Goal: Transaction & Acquisition: Purchase product/service

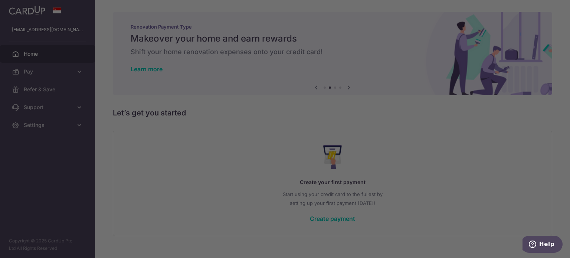
click at [414, 56] on div at bounding box center [288, 130] width 576 height 261
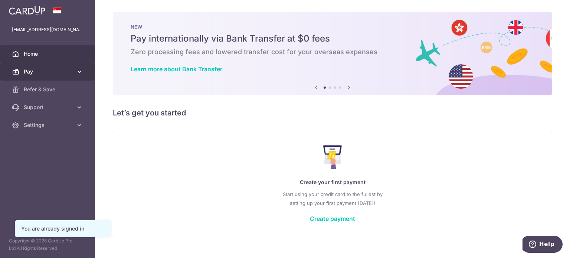
click at [48, 71] on span "Pay" at bounding box center [48, 71] width 49 height 7
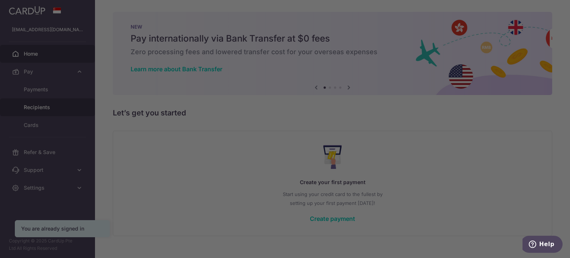
click at [39, 107] on div at bounding box center [288, 130] width 576 height 261
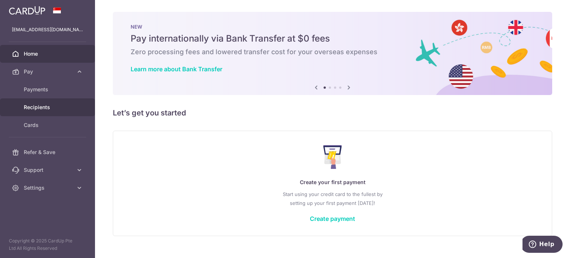
click at [53, 104] on span "Recipients" at bounding box center [48, 107] width 49 height 7
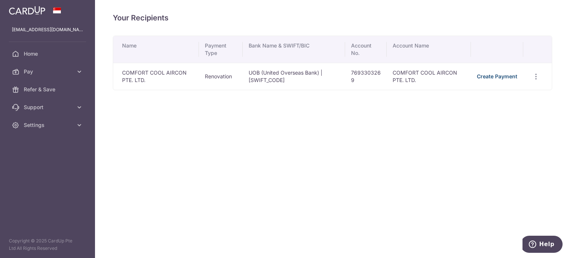
click at [507, 77] on link "Create Payment" at bounding box center [497, 76] width 40 height 6
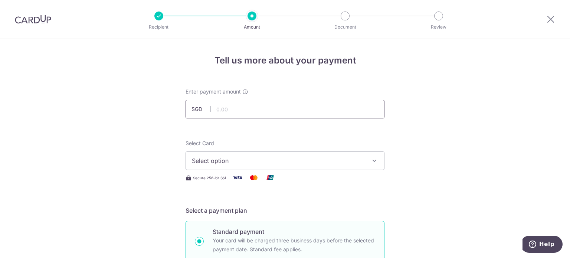
click at [228, 111] on input "text" at bounding box center [285, 109] width 199 height 19
type input "3,258.00"
drag, startPoint x: 551, startPoint y: 76, endPoint x: 526, endPoint y: 83, distance: 25.8
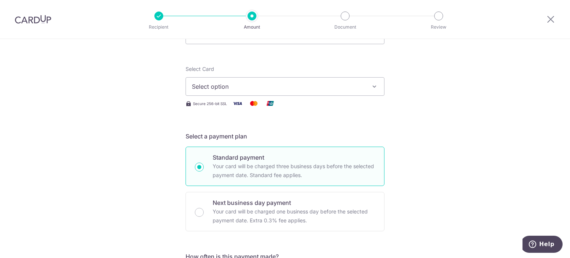
click at [248, 88] on span "Select option" at bounding box center [278, 86] width 173 height 9
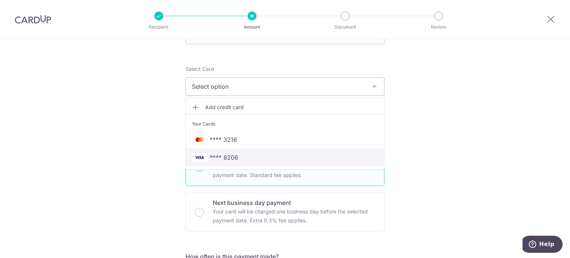
drag, startPoint x: 227, startPoint y: 159, endPoint x: 272, endPoint y: 143, distance: 47.3
click at [227, 159] on span "**** 8206" at bounding box center [224, 157] width 29 height 9
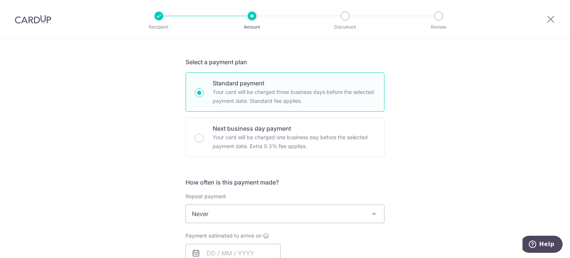
scroll to position [223, 0]
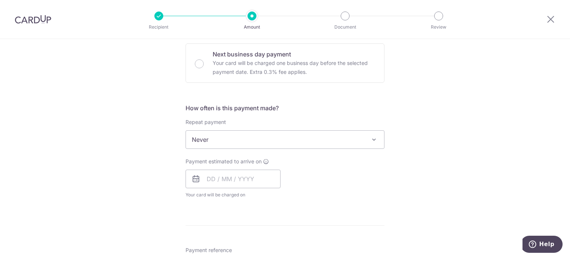
click at [249, 142] on span "Never" at bounding box center [285, 140] width 198 height 18
click at [250, 140] on span "Never" at bounding box center [285, 140] width 198 height 18
click at [247, 140] on span "Never" at bounding box center [285, 140] width 198 height 18
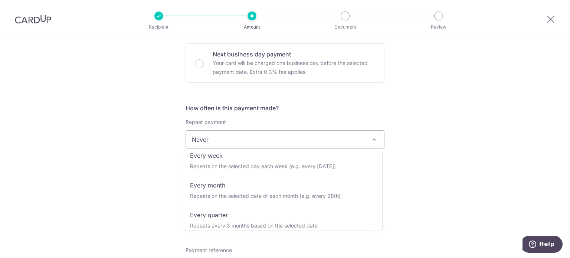
scroll to position [74, 0]
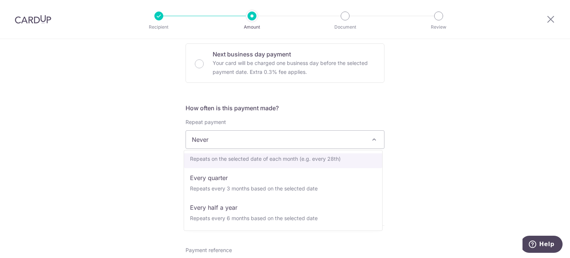
click at [422, 146] on div "Tell us more about your payment Enter payment amount SGD 3,258.00 3258.00 Selec…" at bounding box center [285, 177] width 570 height 722
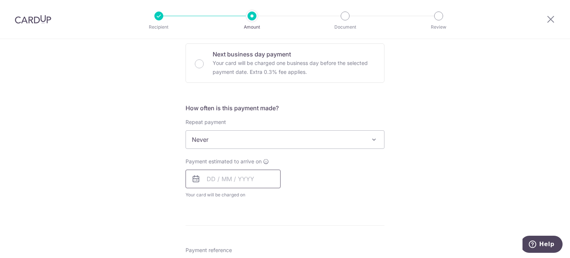
scroll to position [260, 0]
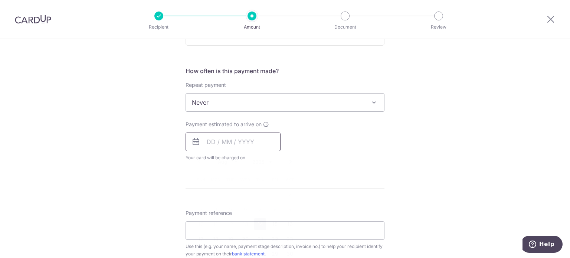
click at [222, 142] on input "text" at bounding box center [233, 142] width 95 height 19
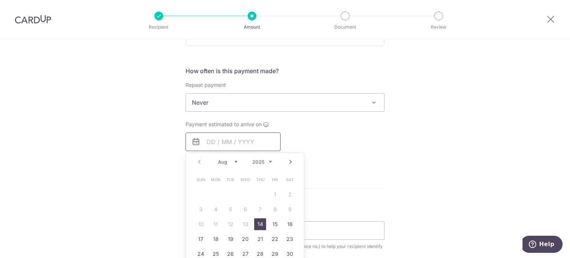
scroll to position [297, 0]
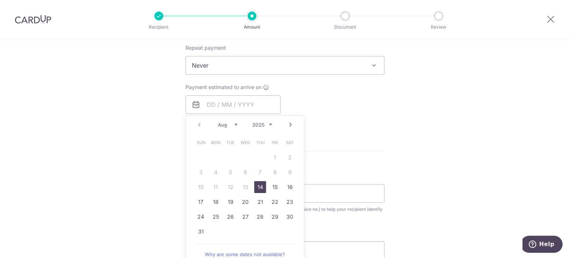
click at [254, 185] on link "14" at bounding box center [260, 187] width 12 height 12
type input "[DATE]"
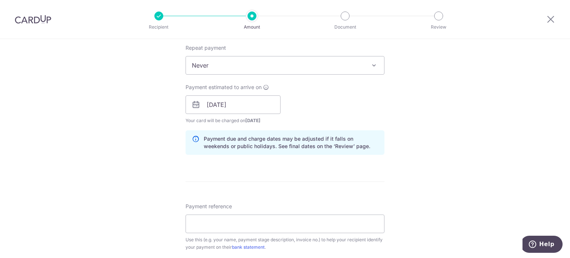
click at [400, 124] on div "Tell us more about your payment Enter payment amount SGD 3,258.00 3258.00 Selec…" at bounding box center [285, 118] width 570 height 752
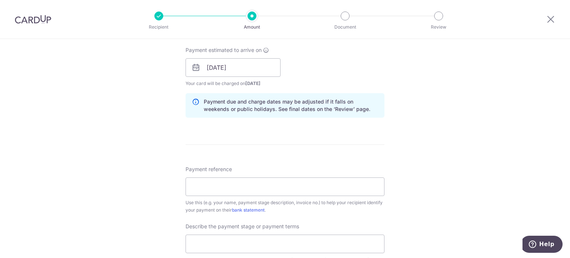
scroll to position [371, 0]
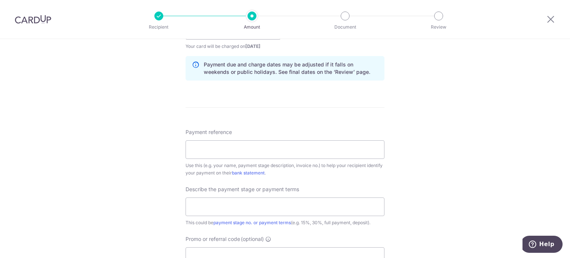
click at [274, 159] on div "Payment reference Use this (e.g. your name, payment stage description, invoice …" at bounding box center [285, 153] width 199 height 48
click at [274, 152] on input "Payment reference" at bounding box center [285, 149] width 199 height 19
click at [274, 151] on input "Payment reference" at bounding box center [285, 149] width 199 height 19
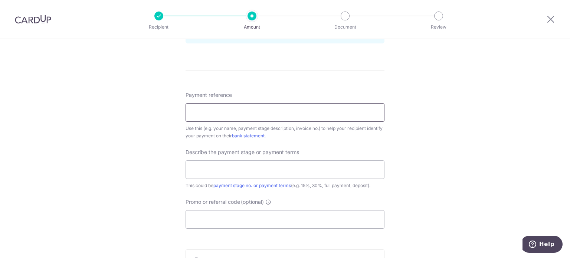
paste input "Q_CCAC2025-402"
type input "Q_CCAC2025-402"
click at [245, 167] on input "text" at bounding box center [285, 169] width 199 height 19
type input "50% down payment"
click at [451, 150] on div "Tell us more about your payment Enter payment amount SGD 3,258.00 3258.00 Selec…" at bounding box center [285, 6] width 570 height 752
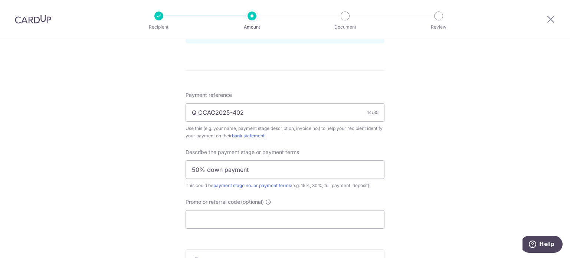
scroll to position [483, 0]
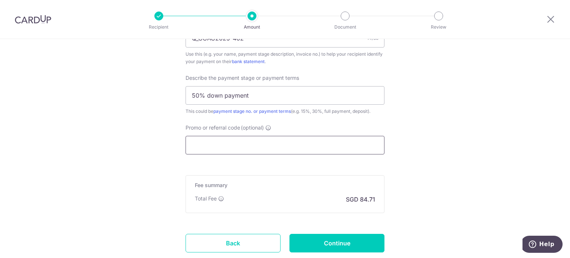
click at [278, 144] on input "Promo or referral code (optional)" at bounding box center [285, 145] width 199 height 19
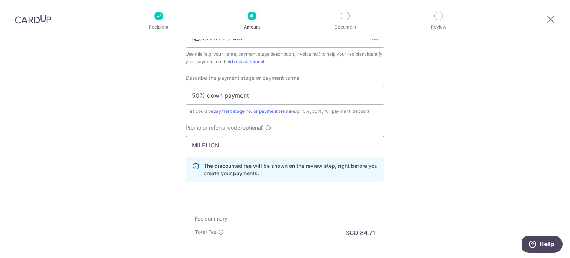
type input "MILELION"
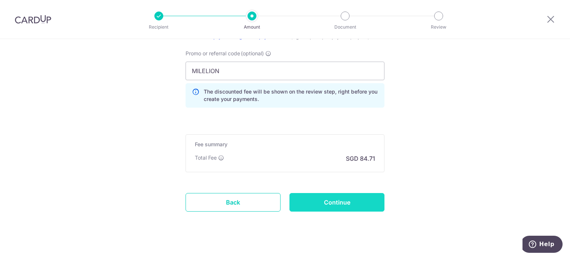
click at [327, 201] on input "Continue" at bounding box center [337, 202] width 95 height 19
type input "Create Schedule"
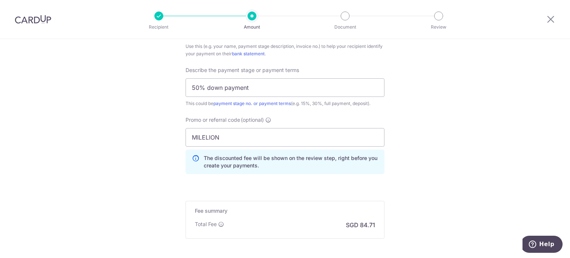
scroll to position [427, 0]
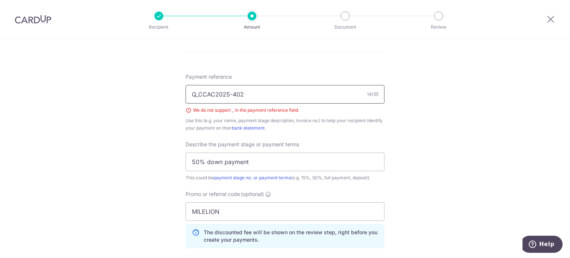
click at [198, 94] on input "Q_CCAC2025-402" at bounding box center [285, 94] width 199 height 19
type input "CCAC2025-402"
click at [462, 116] on div "Tell us more about your payment Enter payment amount SGD 3,258.00 3258.00 Selec…" at bounding box center [285, 10] width 570 height 796
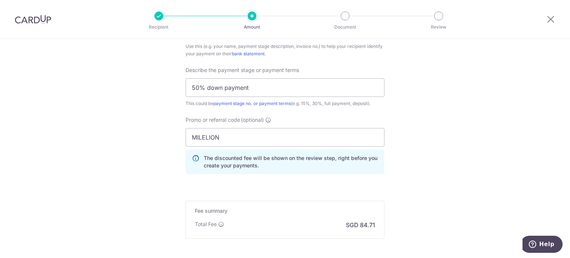
scroll to position [538, 0]
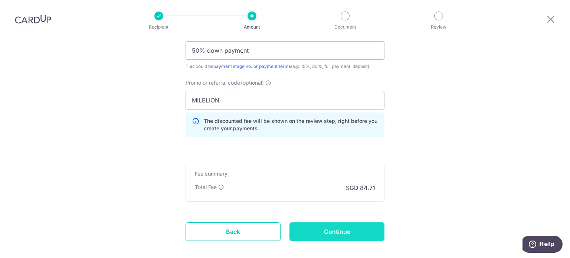
click at [322, 231] on input "Continue" at bounding box center [337, 231] width 95 height 19
type input "Create Schedule"
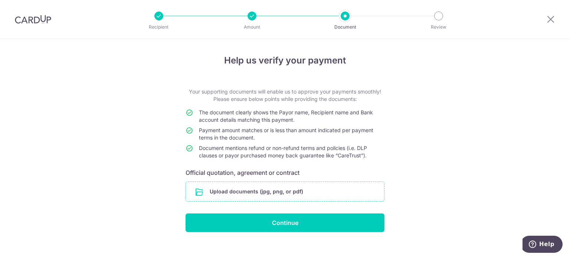
click at [238, 186] on input "file" at bounding box center [285, 191] width 198 height 19
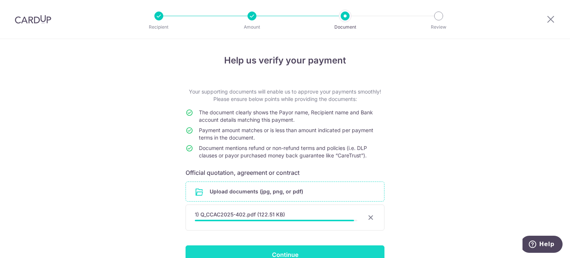
scroll to position [40, 0]
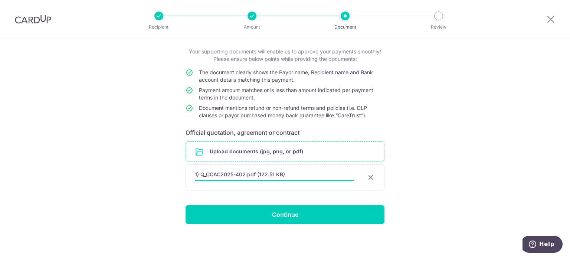
click at [473, 176] on div "Help us verify your payment Your supporting documents will enable us to approve…" at bounding box center [285, 129] width 570 height 260
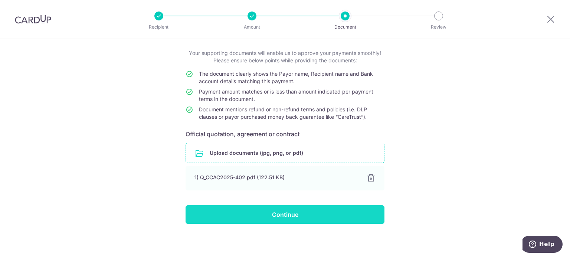
click at [269, 215] on input "Continue" at bounding box center [285, 214] width 199 height 19
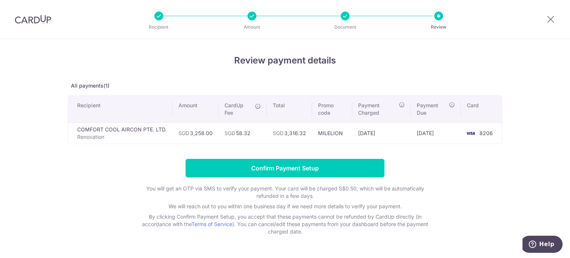
click at [534, 80] on div "Review payment details All payments(1) Recipient Amount CardUp Fee Total Promo …" at bounding box center [285, 159] width 570 height 240
drag, startPoint x: 284, startPoint y: 131, endPoint x: 304, endPoint y: 131, distance: 19.7
click at [304, 131] on td "SGD 3,316.32" at bounding box center [289, 133] width 45 height 21
copy td "3,316.32"
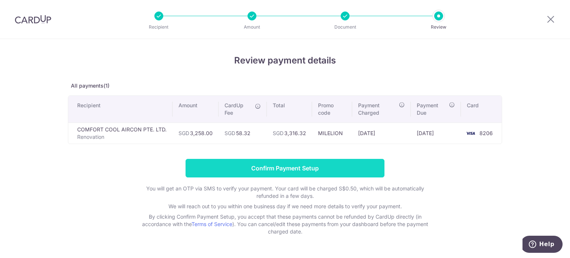
click at [280, 169] on input "Confirm Payment Setup" at bounding box center [285, 168] width 199 height 19
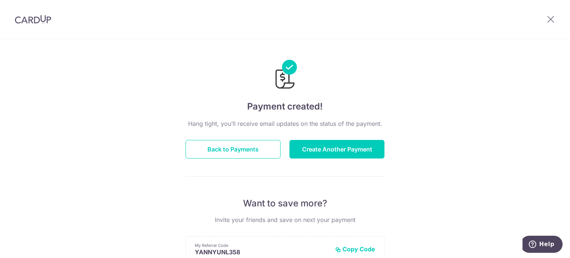
click at [272, 126] on p "Hang tight, you’ll receive email updates on the status of the payment." at bounding box center [285, 123] width 199 height 9
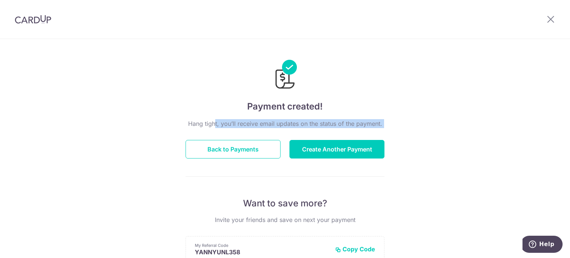
click at [272, 126] on p "Hang tight, you’ll receive email updates on the status of the payment." at bounding box center [285, 123] width 199 height 9
click at [315, 124] on p "Hang tight, you’ll receive email updates on the status of the payment." at bounding box center [285, 123] width 199 height 9
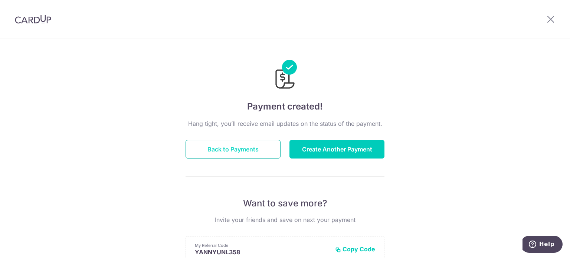
click at [250, 152] on button "Back to Payments" at bounding box center [233, 149] width 95 height 19
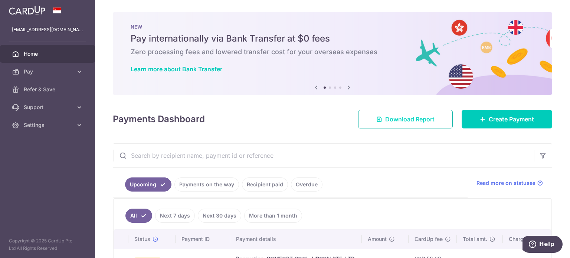
scroll to position [56, 0]
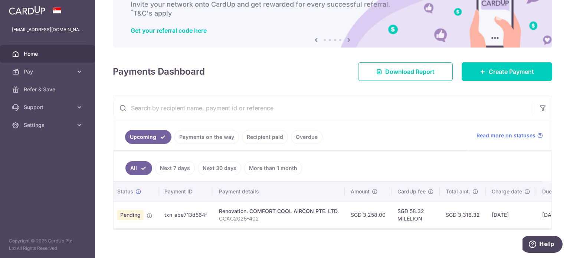
scroll to position [0, 14]
drag, startPoint x: 365, startPoint y: 214, endPoint x: 378, endPoint y: 216, distance: 13.2
click at [378, 216] on td "SGD 3,258.00" at bounding box center [371, 214] width 47 height 27
copy td "3,258"
